Goal: Transaction & Acquisition: Purchase product/service

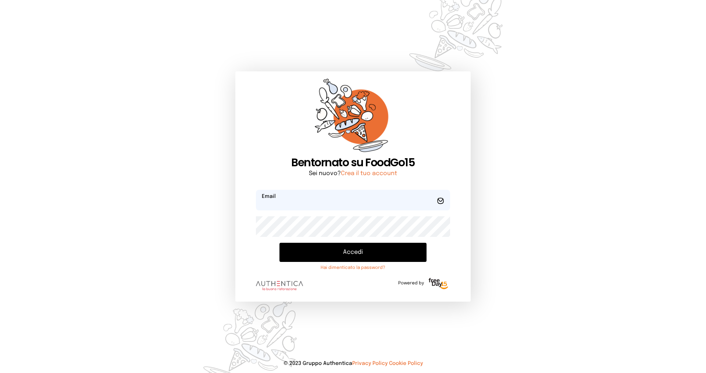
type input "**********"
click at [346, 248] on button "Accedi" at bounding box center [352, 252] width 147 height 19
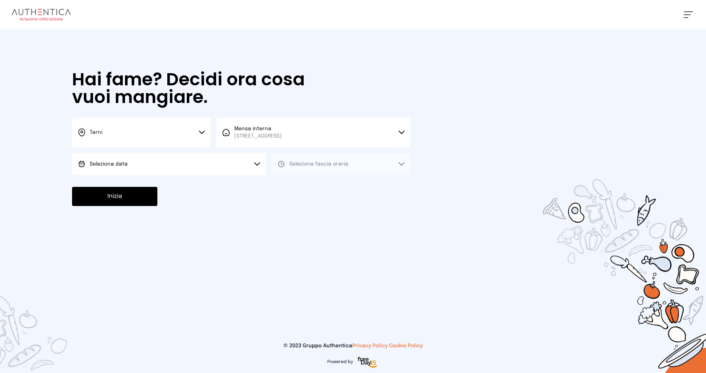
click at [221, 160] on button "Seleziona data" at bounding box center [169, 164] width 194 height 22
click at [206, 178] on li "[DATE], [DATE]" at bounding box center [169, 184] width 194 height 19
click at [299, 163] on span "Seleziona fascia oraria" at bounding box center [318, 163] width 59 height 5
click at [302, 182] on span "Pranzo" at bounding box center [298, 184] width 18 height 7
click at [114, 199] on button "Inizia" at bounding box center [114, 196] width 85 height 19
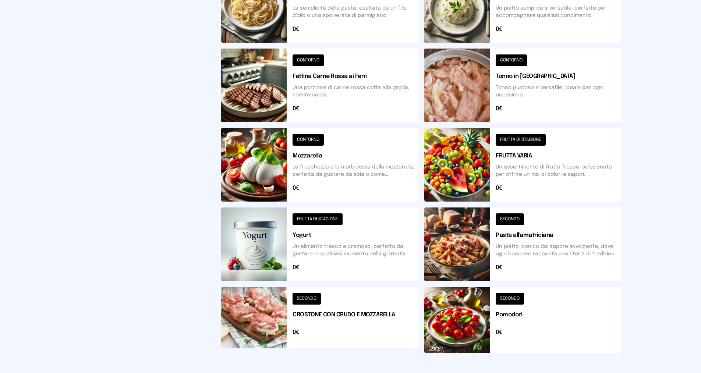
scroll to position [221, 0]
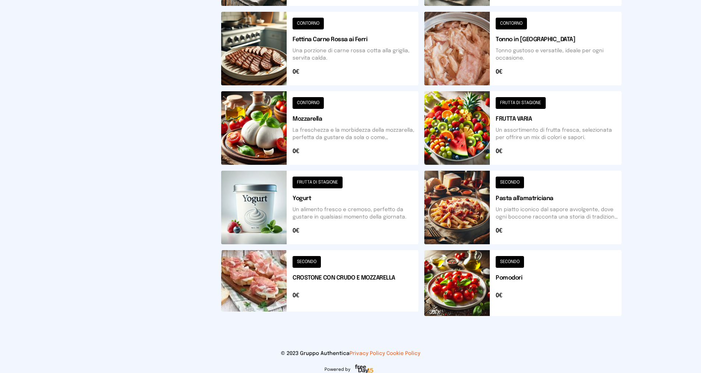
click at [505, 275] on button at bounding box center [522, 283] width 197 height 66
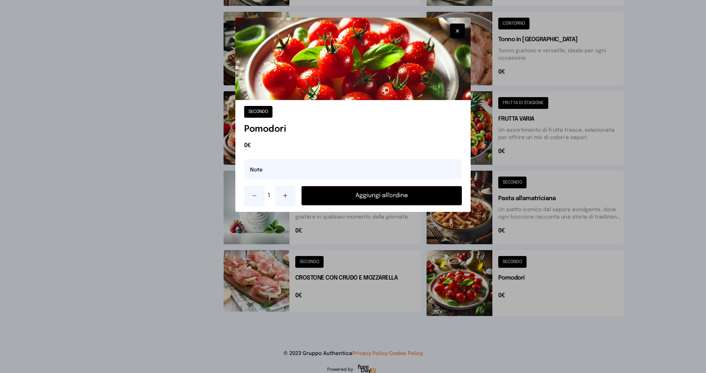
click at [383, 197] on button "Aggiungi all'ordine" at bounding box center [382, 195] width 160 height 19
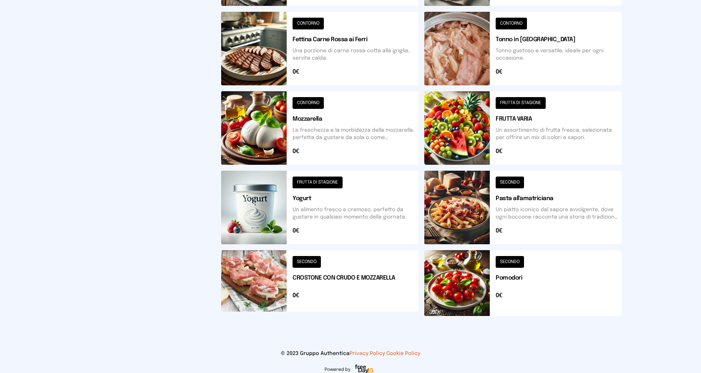
click at [321, 275] on button at bounding box center [319, 283] width 197 height 66
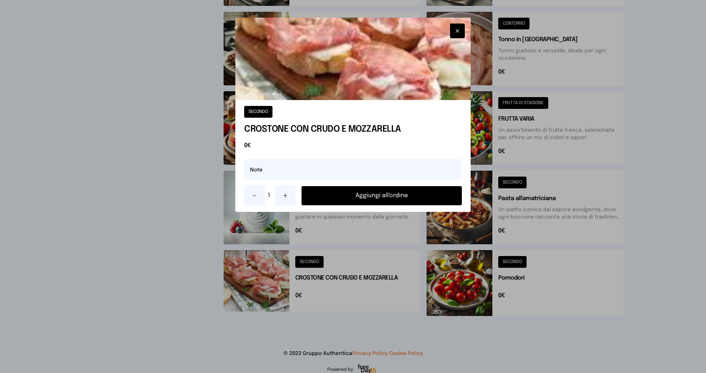
click at [457, 26] on button "button" at bounding box center [457, 31] width 15 height 15
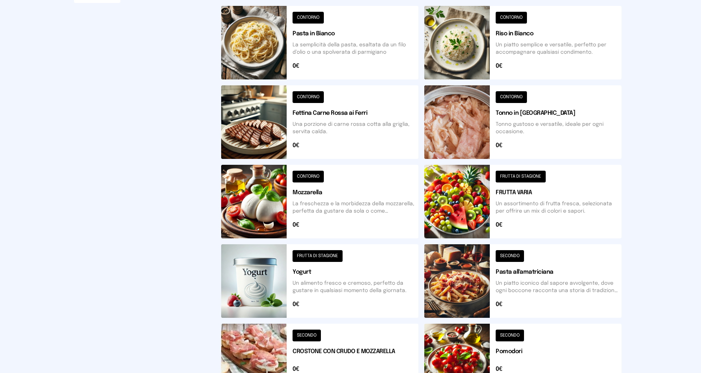
scroll to position [184, 0]
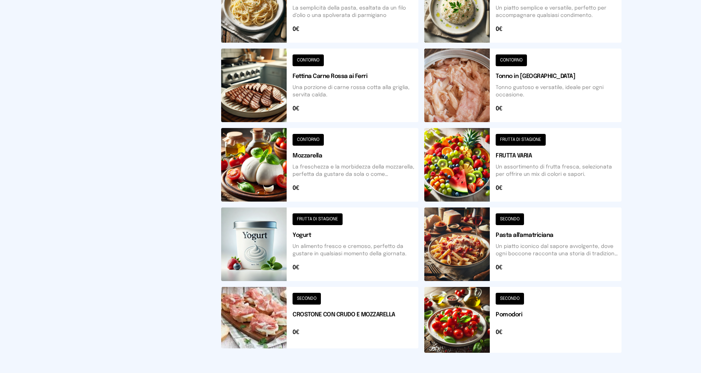
click at [333, 80] on button at bounding box center [319, 86] width 197 height 74
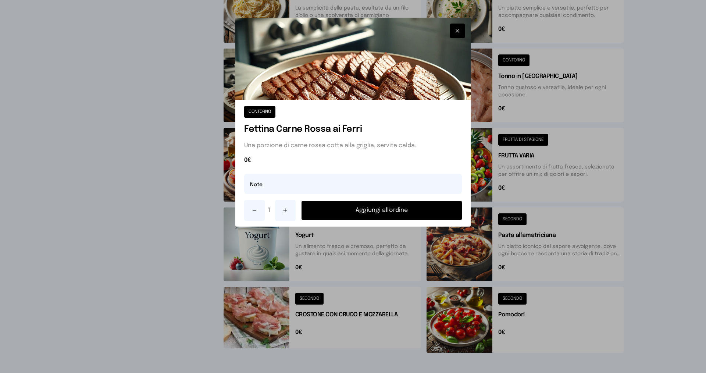
click at [358, 208] on button "Aggiungi all'ordine" at bounding box center [382, 210] width 160 height 19
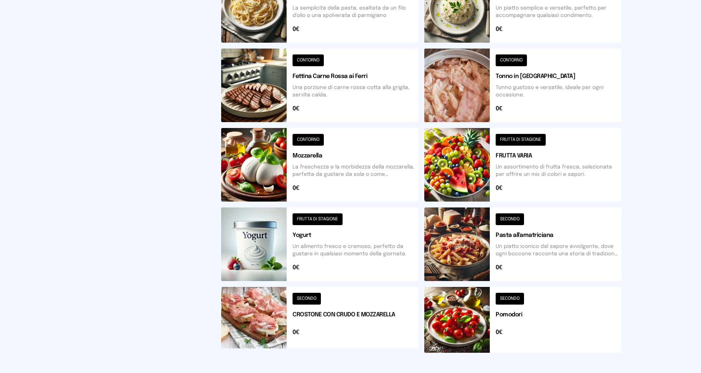
click at [317, 228] on button at bounding box center [319, 244] width 197 height 74
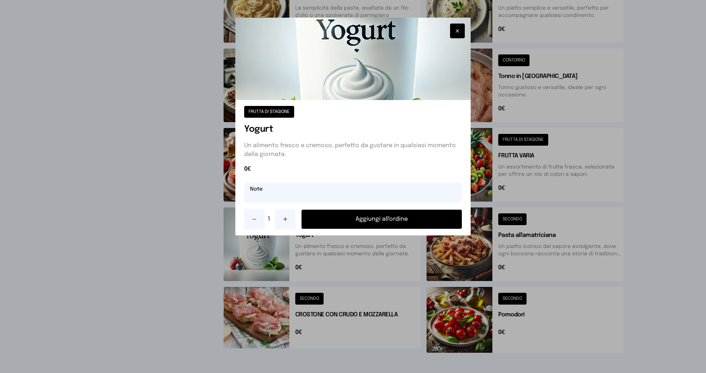
click at [302, 195] on input "text" at bounding box center [353, 192] width 218 height 21
type input "**********"
click at [413, 222] on button "Aggiungi all'ordine" at bounding box center [382, 219] width 160 height 19
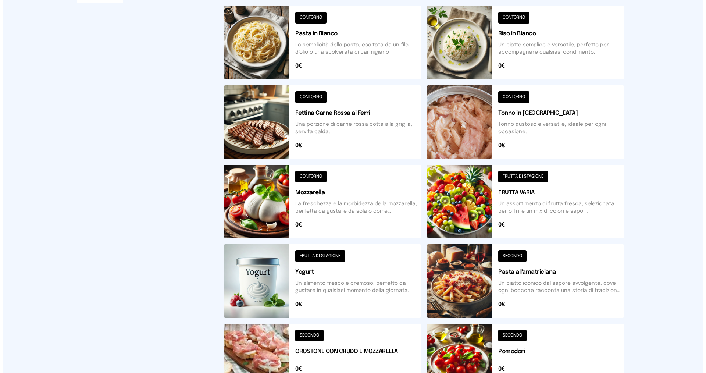
scroll to position [0, 0]
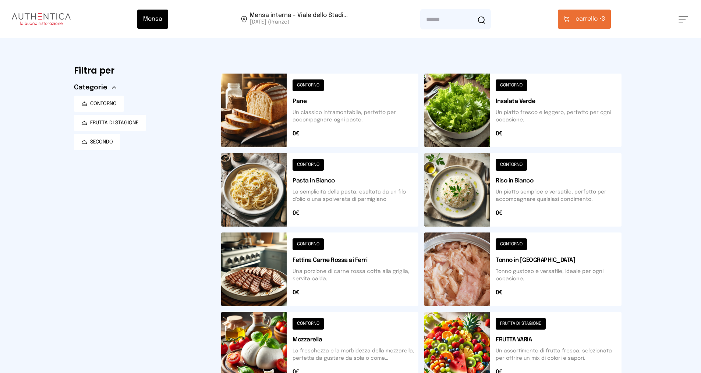
click at [585, 18] on span "carrello •" at bounding box center [588, 19] width 26 height 9
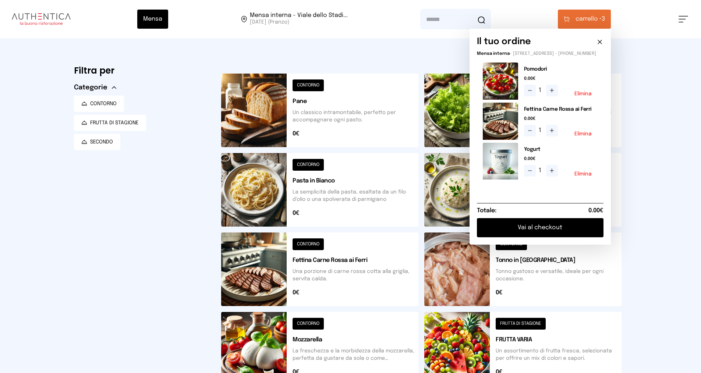
click at [601, 40] on icon at bounding box center [599, 41] width 7 height 7
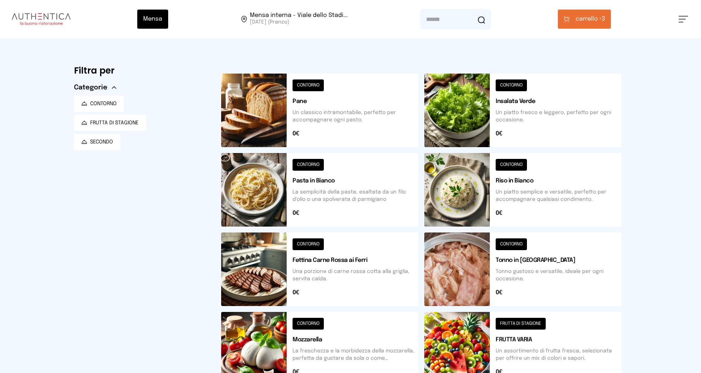
click at [504, 335] on button at bounding box center [522, 349] width 197 height 74
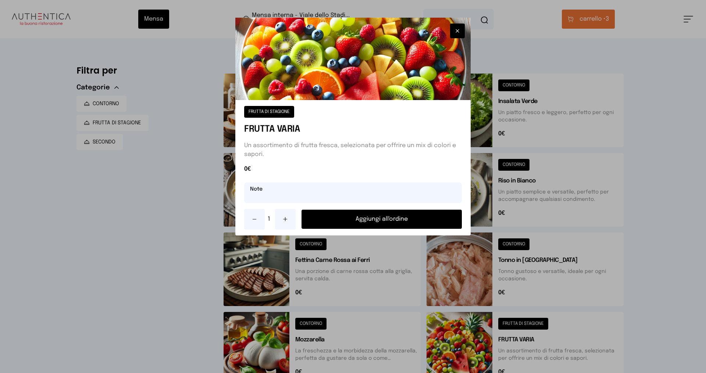
click at [300, 188] on input "text" at bounding box center [353, 192] width 218 height 21
type input "*"
type input "**********"
click at [341, 222] on button "Aggiungi all'ordine" at bounding box center [382, 219] width 160 height 19
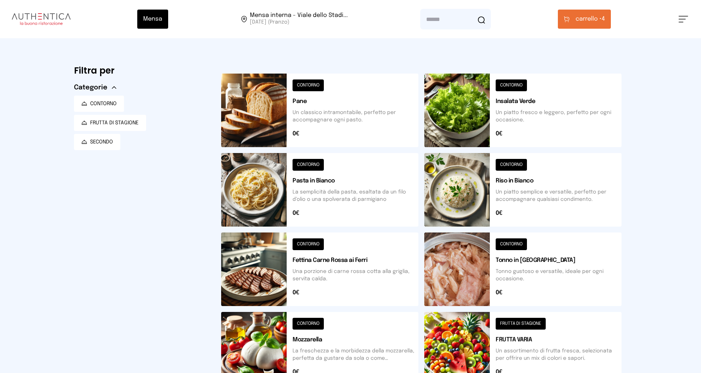
click at [581, 15] on span "carrello •" at bounding box center [588, 19] width 26 height 9
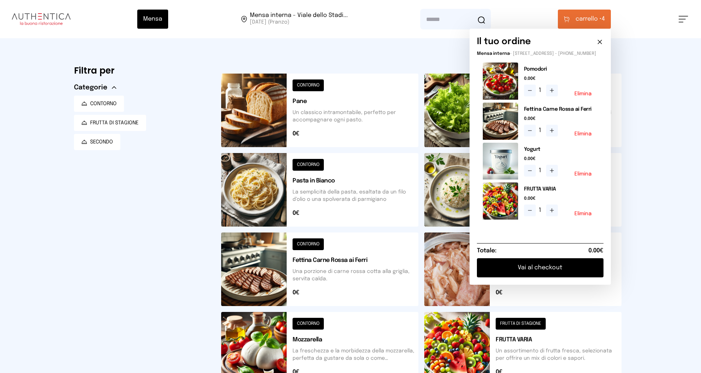
click at [546, 274] on button "Vai al checkout" at bounding box center [540, 267] width 126 height 19
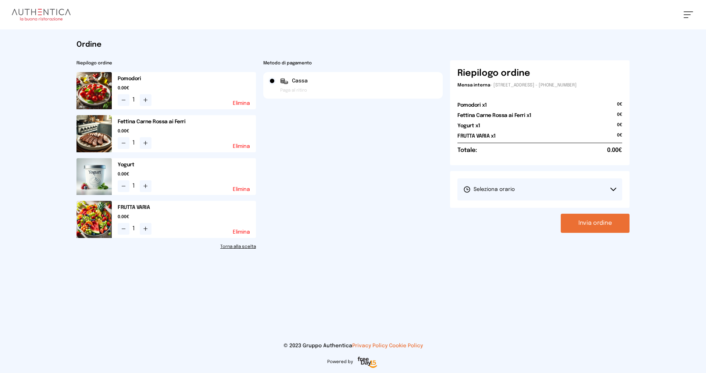
click at [522, 192] on button "Seleziona orario" at bounding box center [539, 189] width 165 height 22
click at [517, 210] on li "1° Turno (13:00 - 15:00)" at bounding box center [539, 209] width 165 height 19
click at [568, 221] on button "Invia ordine" at bounding box center [595, 223] width 69 height 19
